Goal: Transaction & Acquisition: Obtain resource

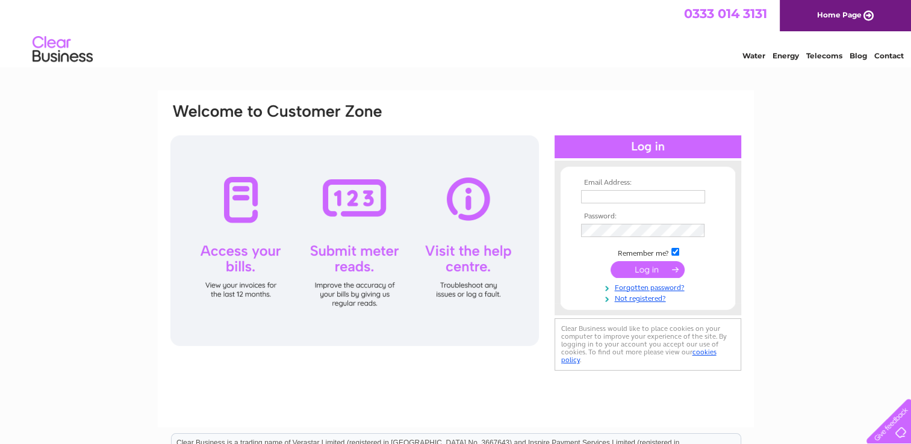
type input "payme@abcdoors.co.uk"
click at [639, 271] on input "submit" at bounding box center [648, 269] width 74 height 17
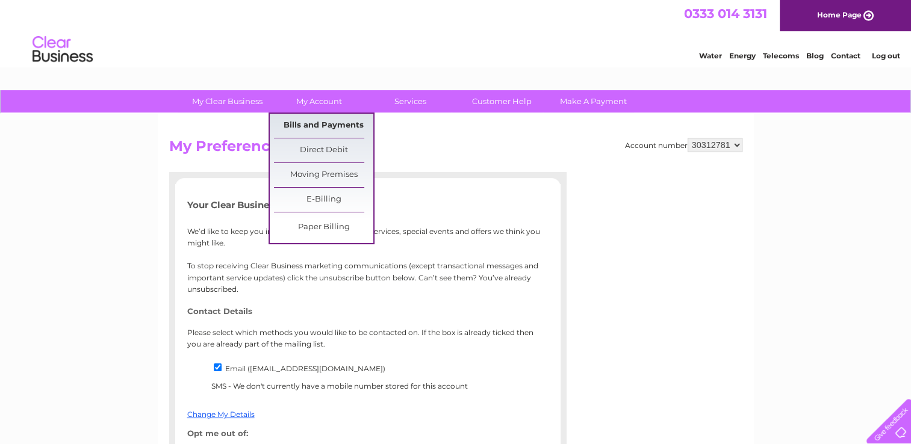
click at [308, 125] on link "Bills and Payments" at bounding box center [323, 126] width 99 height 24
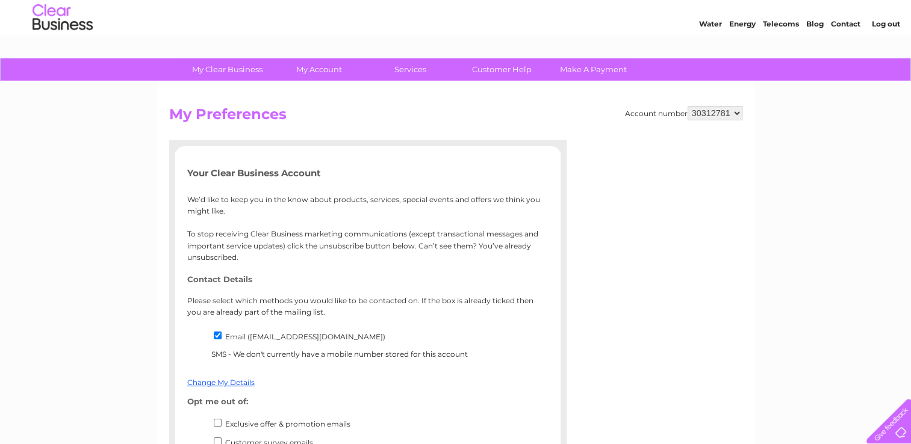
scroll to position [60, 0]
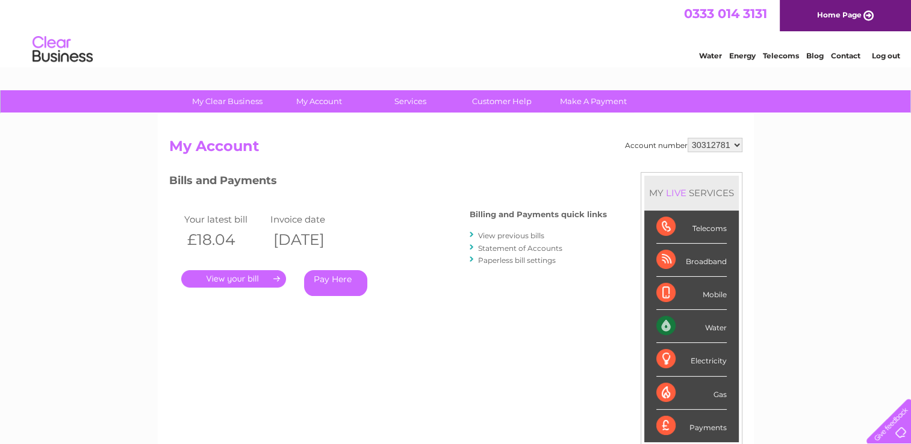
scroll to position [60, 0]
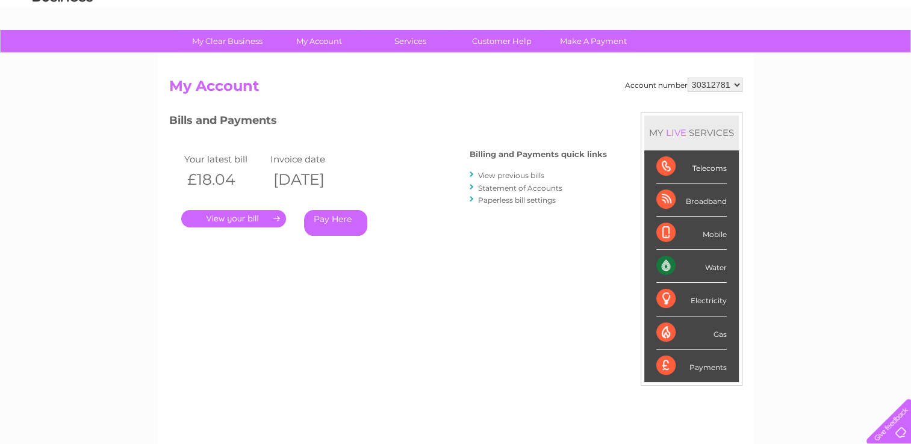
click at [260, 218] on link "." at bounding box center [233, 218] width 105 height 17
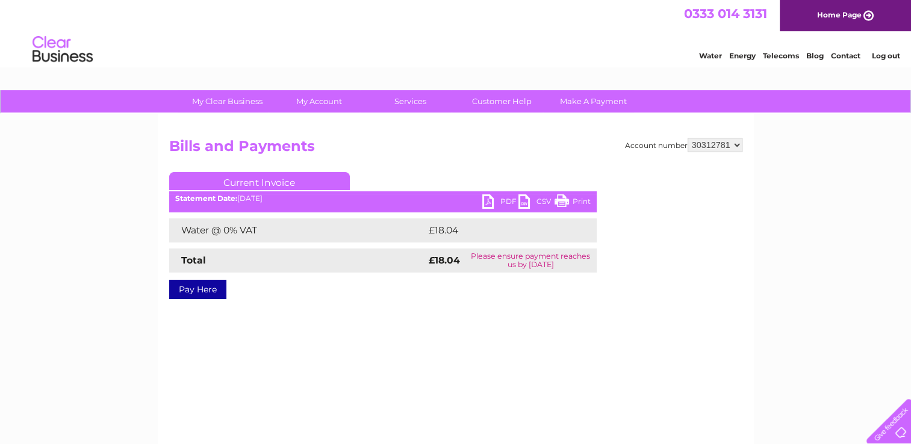
click at [561, 200] on link "Print" at bounding box center [573, 202] width 36 height 17
click at [503, 199] on link "PDF" at bounding box center [500, 202] width 36 height 17
click at [489, 199] on link "PDF" at bounding box center [500, 202] width 36 height 17
